Goal: Information Seeking & Learning: Learn about a topic

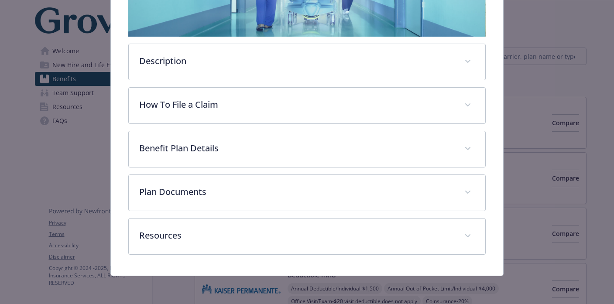
scroll to position [218, 0]
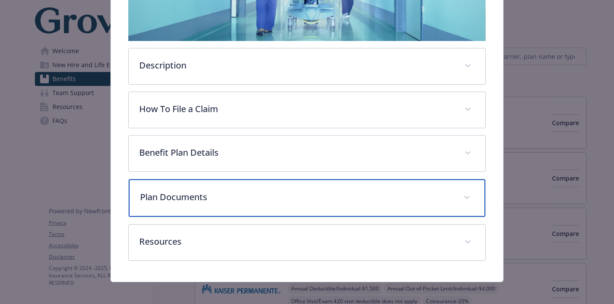
click at [220, 196] on p "Plan Documents" at bounding box center [296, 197] width 313 height 13
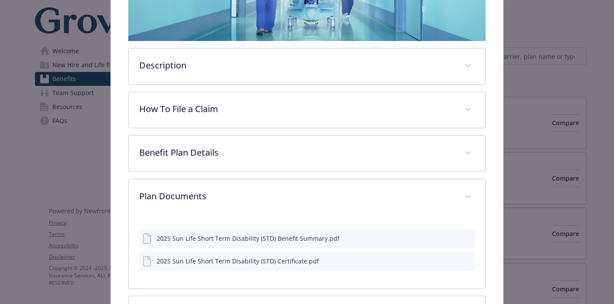
click at [465, 240] on icon "preview file" at bounding box center [467, 238] width 8 height 6
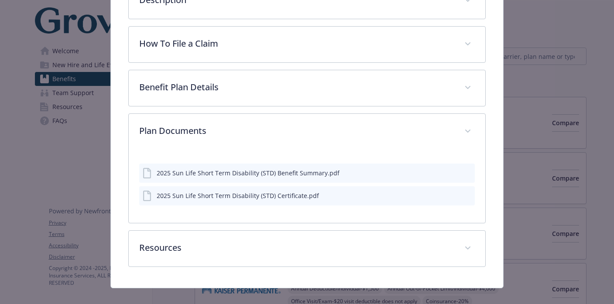
scroll to position [296, 0]
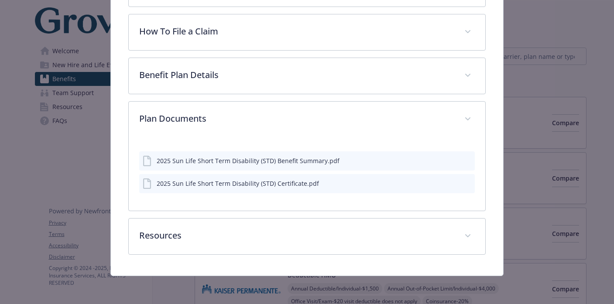
click at [465, 182] on icon "preview file" at bounding box center [467, 183] width 8 height 6
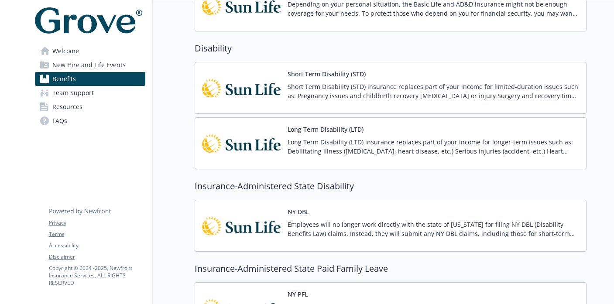
click at [342, 136] on div "Long Term Disability (LTD) Long Term Disability (LTD) insurance replaces part o…" at bounding box center [434, 143] width 292 height 37
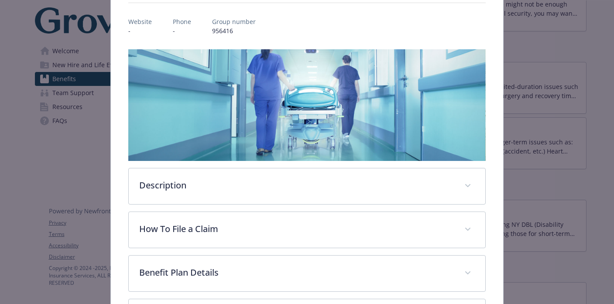
scroll to position [179, 0]
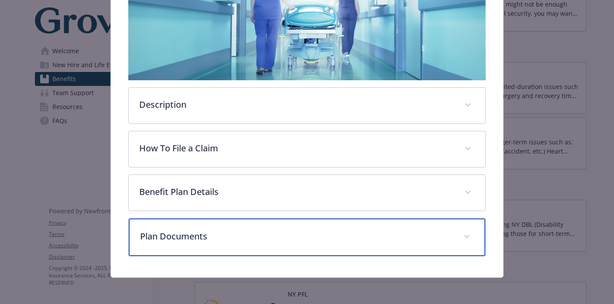
click at [305, 226] on div "Plan Documents" at bounding box center [307, 238] width 356 height 38
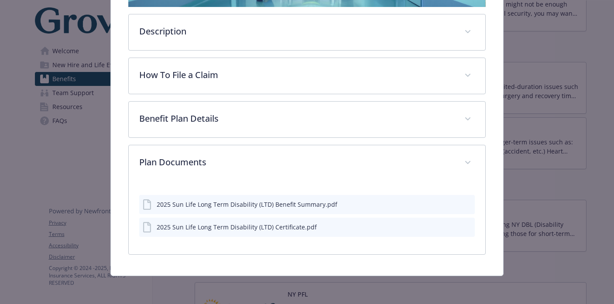
scroll to position [252, 0]
click at [468, 228] on icon "preview file" at bounding box center [467, 227] width 8 height 6
click at [468, 227] on icon "preview file" at bounding box center [467, 227] width 8 height 6
